Goal: Information Seeking & Learning: Compare options

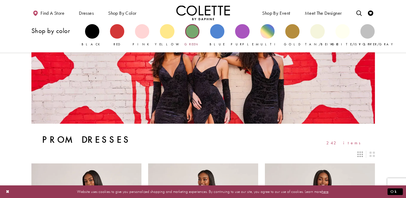
click at [193, 32] on div "Primary block" at bounding box center [192, 31] width 14 height 14
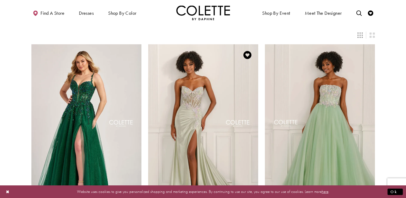
scroll to position [27, 0]
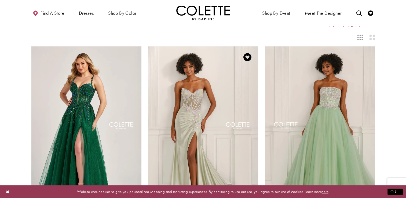
click at [212, 103] on img "Visit Colette by Daphne Style No. CL6105 Page" at bounding box center [203, 126] width 110 height 160
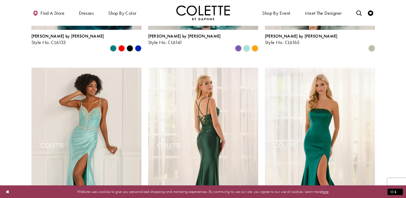
scroll to position [429, 0]
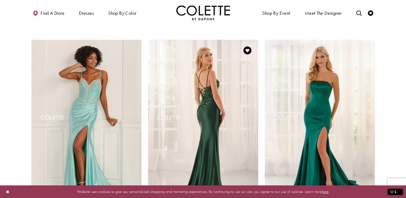
click at [201, 100] on img "Visit Colette by Daphne Style No. CL6177 Page" at bounding box center [203, 120] width 110 height 160
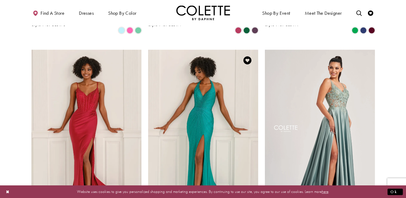
scroll to position [617, 0]
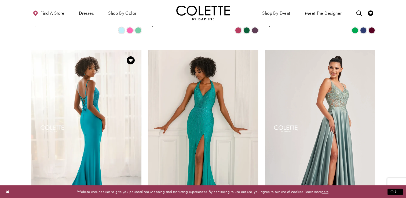
click at [118, 99] on img "Visit Colette by Daphne Style No. CL6197 Page" at bounding box center [86, 130] width 110 height 160
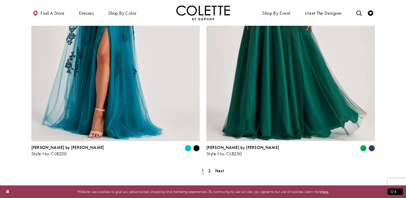
scroll to position [965, 0]
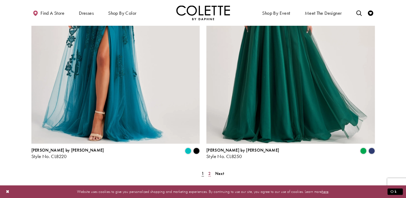
click at [208, 170] on span "2" at bounding box center [209, 173] width 2 height 6
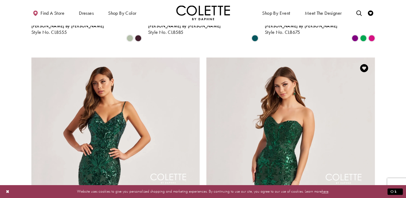
scroll to position [807, 0]
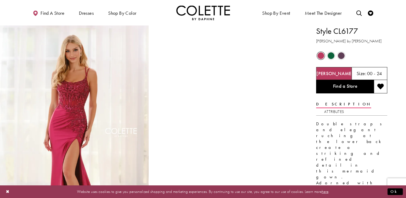
click at [330, 56] on span "Product color controls state depends on size chosen" at bounding box center [330, 55] width 7 height 7
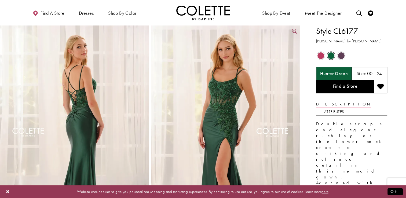
click at [295, 31] on link "Full size Style CL6177 Colette by Daphne #4 Hunter Green frontface vertical pic…" at bounding box center [225, 136] width 149 height 223
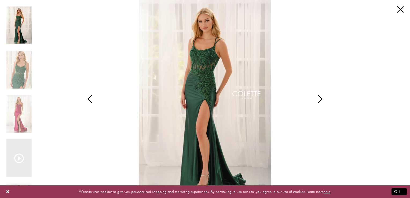
click at [320, 100] on icon "Style CL6177 Colette by Daphne Views dialog" at bounding box center [319, 99] width 13 height 8
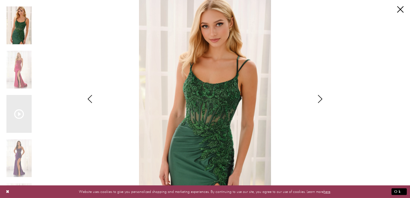
click at [319, 99] on icon "Style CL6177 Colette by Daphne Views dialog" at bounding box center [319, 99] width 13 height 8
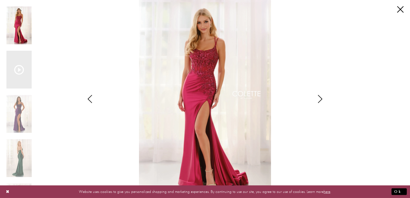
click at [319, 99] on icon "Style CL6177 Colette by Daphne Views dialog" at bounding box center [319, 99] width 13 height 8
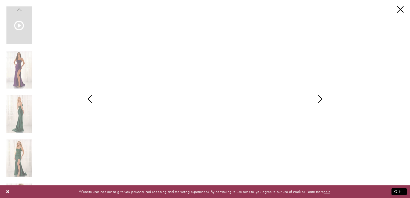
click at [318, 99] on icon "Style CL6177 Colette by Daphne Views dialog" at bounding box center [319, 99] width 13 height 8
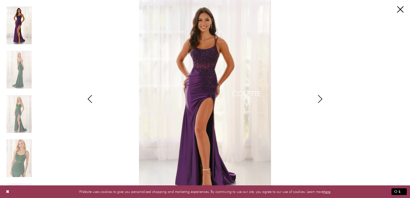
click at [318, 99] on icon "Style CL6177 Colette by Daphne Views dialog" at bounding box center [319, 99] width 13 height 8
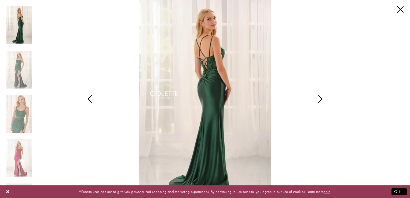
click at [318, 99] on icon "Style CL6177 Colette by Daphne Views dialog" at bounding box center [319, 99] width 13 height 8
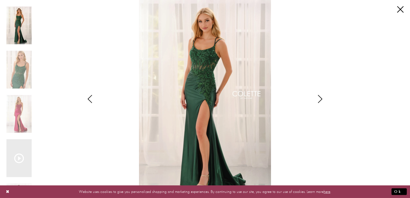
click at [318, 99] on icon "Style CL6177 Colette by Daphne Views dialog" at bounding box center [319, 99] width 13 height 8
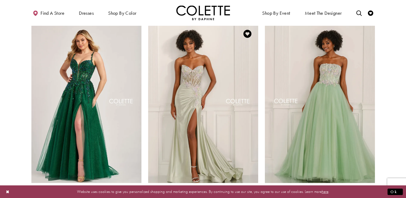
scroll to position [54, 0]
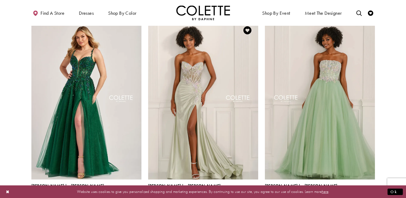
click at [216, 91] on img "Visit Colette by Daphne Style No. CL6105 Page" at bounding box center [203, 100] width 110 height 160
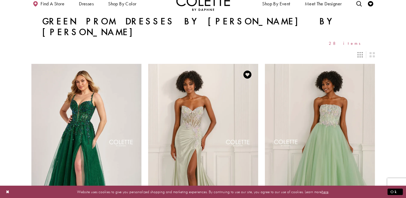
scroll to position [0, 0]
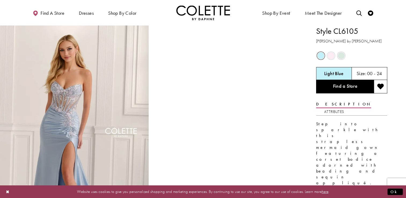
click at [340, 55] on span "Product color controls state depends on size chosen" at bounding box center [341, 55] width 7 height 7
